Goal: Information Seeking & Learning: Learn about a topic

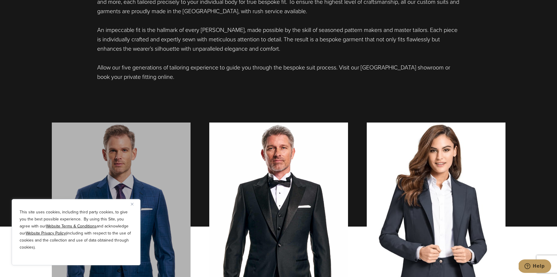
scroll to position [475, 0]
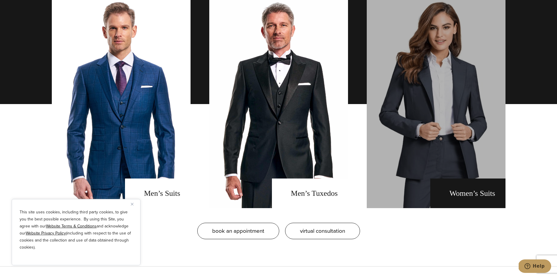
click at [377, 48] on link "Women's Suits" at bounding box center [436, 104] width 139 height 208
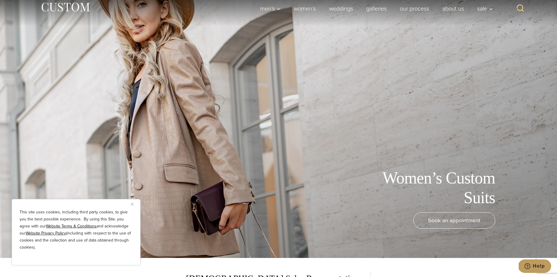
scroll to position [25, 0]
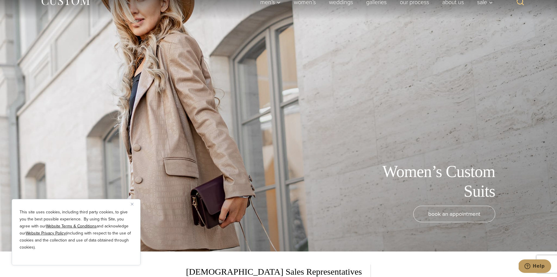
click at [38, 232] on u "Website Privacy Policy" at bounding box center [46, 233] width 40 height 6
